Goal: Check status: Check status

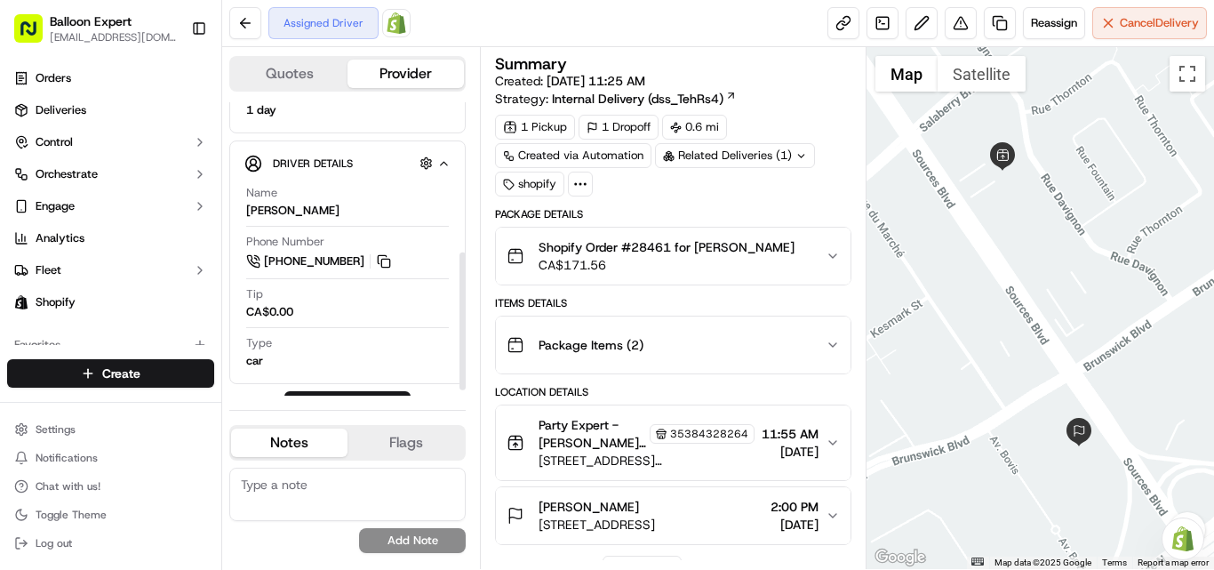
scroll to position [332, 0]
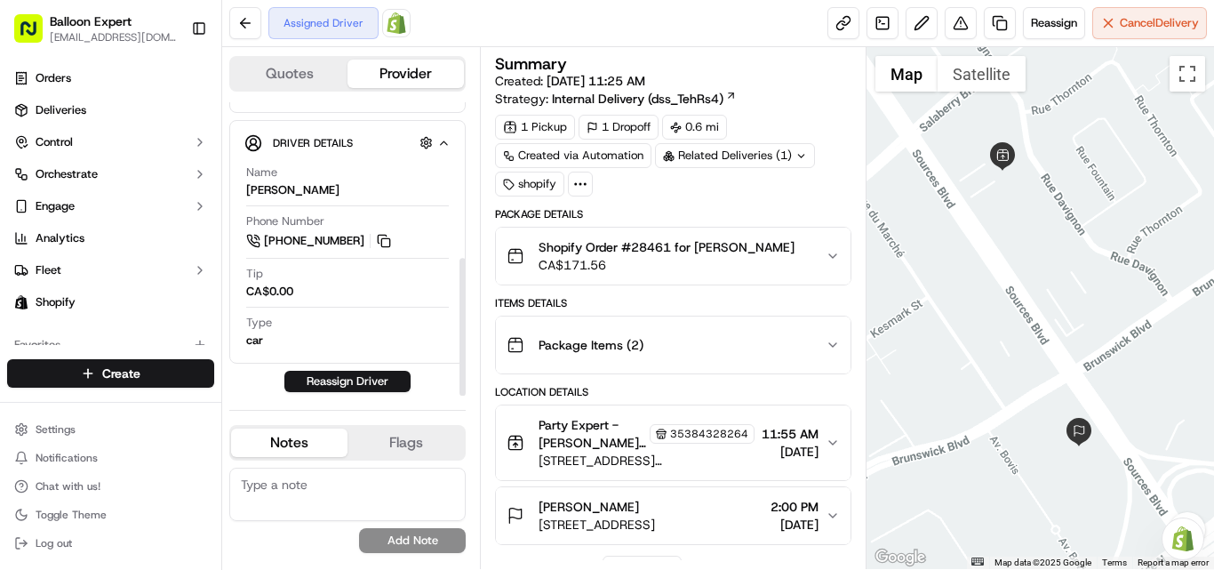
click at [391, 22] on img at bounding box center [396, 22] width 21 height 21
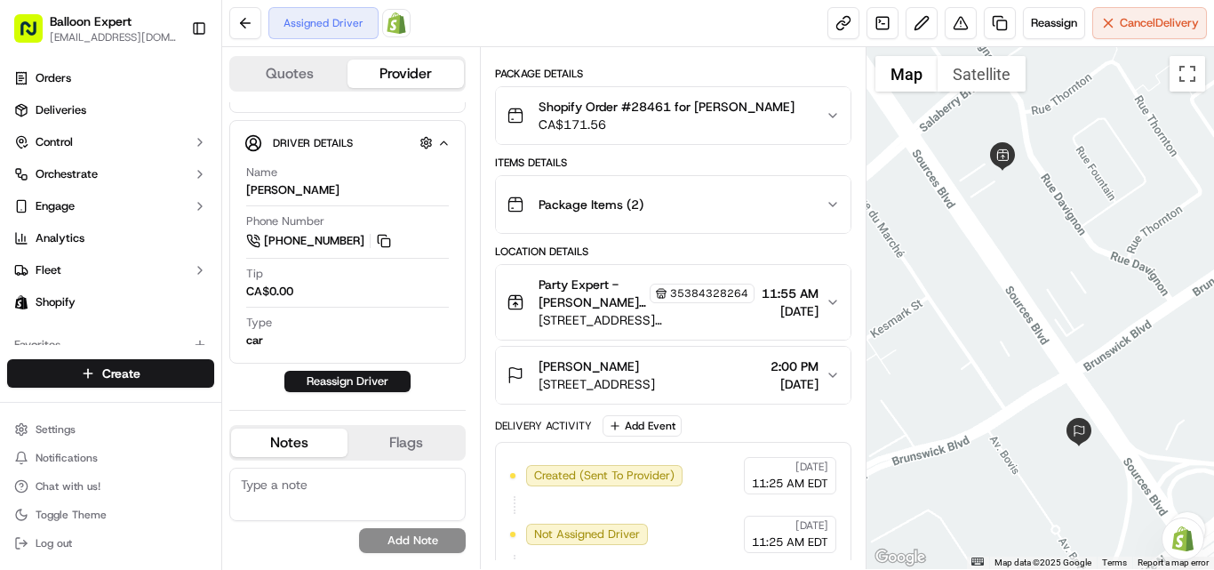
scroll to position [0, 0]
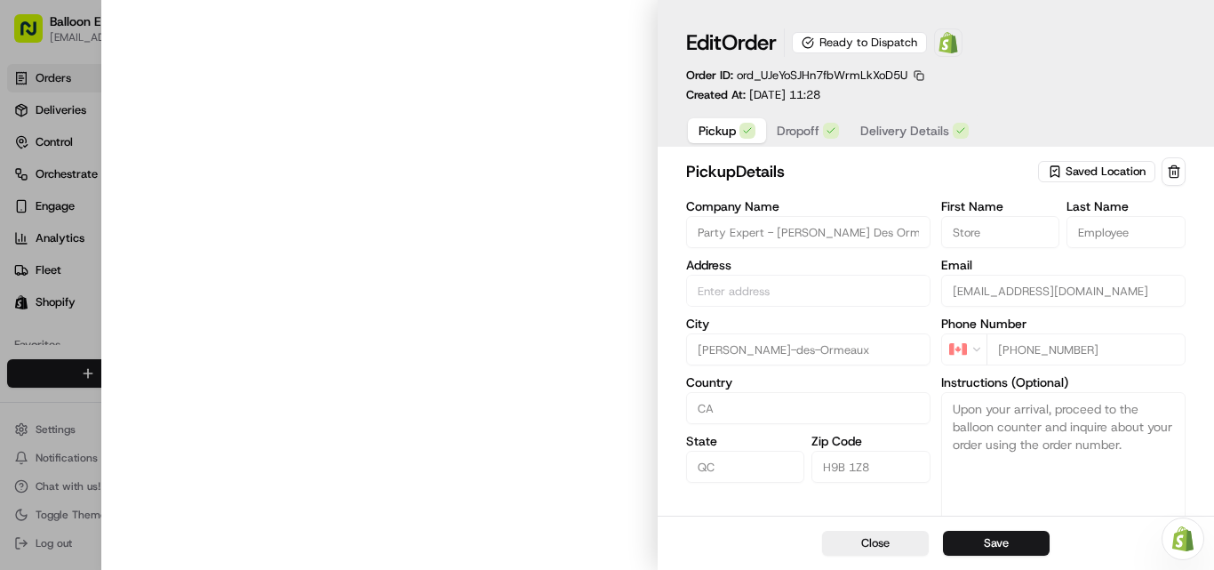
type input "[STREET_ADDRESS][PERSON_NAME]"
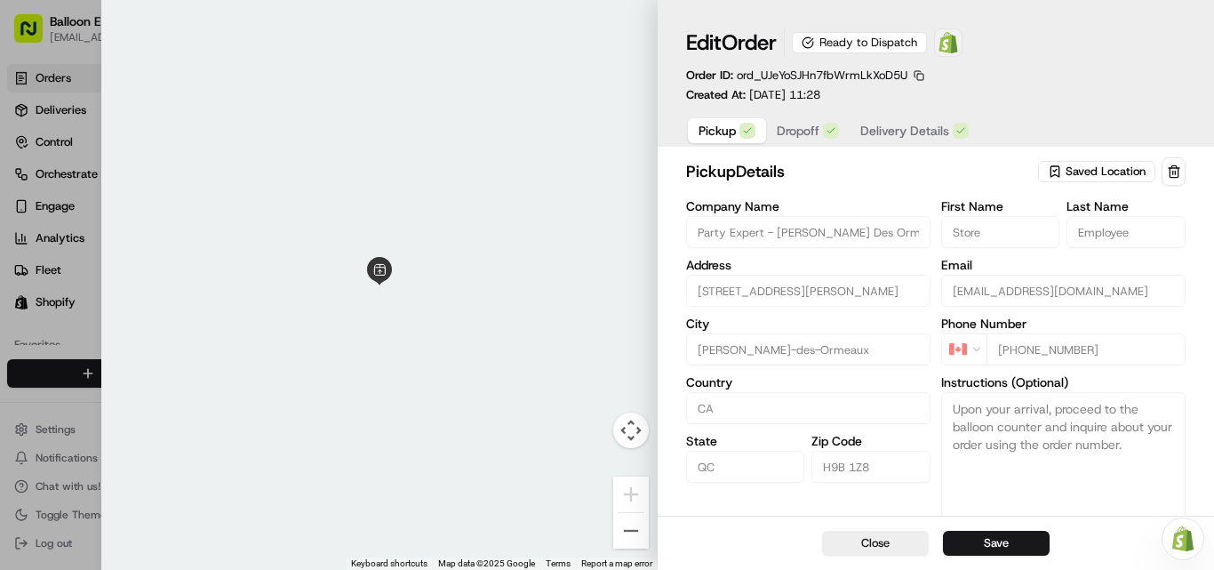
click at [949, 44] on img at bounding box center [948, 42] width 21 height 21
